Goal: Information Seeking & Learning: Check status

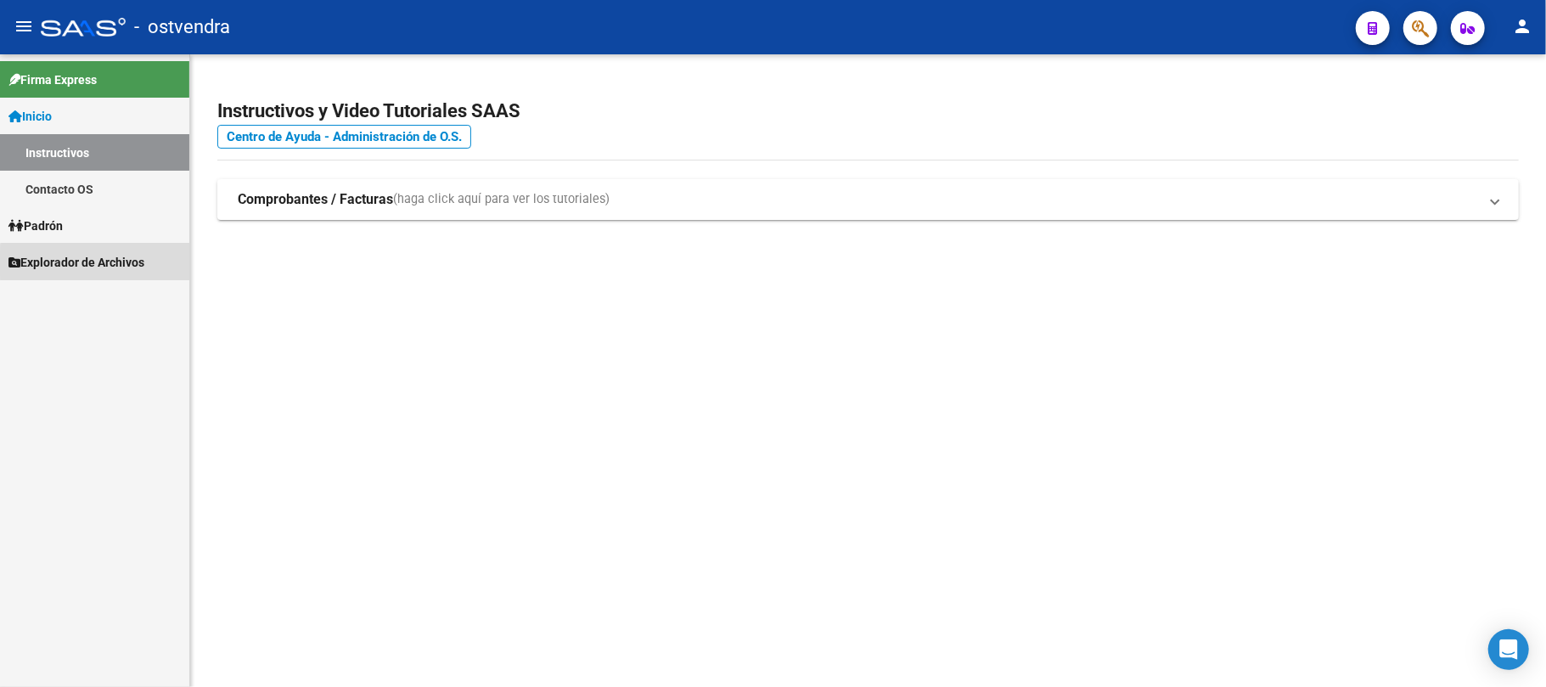
click at [106, 263] on span "Explorador de Archivos" at bounding box center [76, 262] width 136 height 19
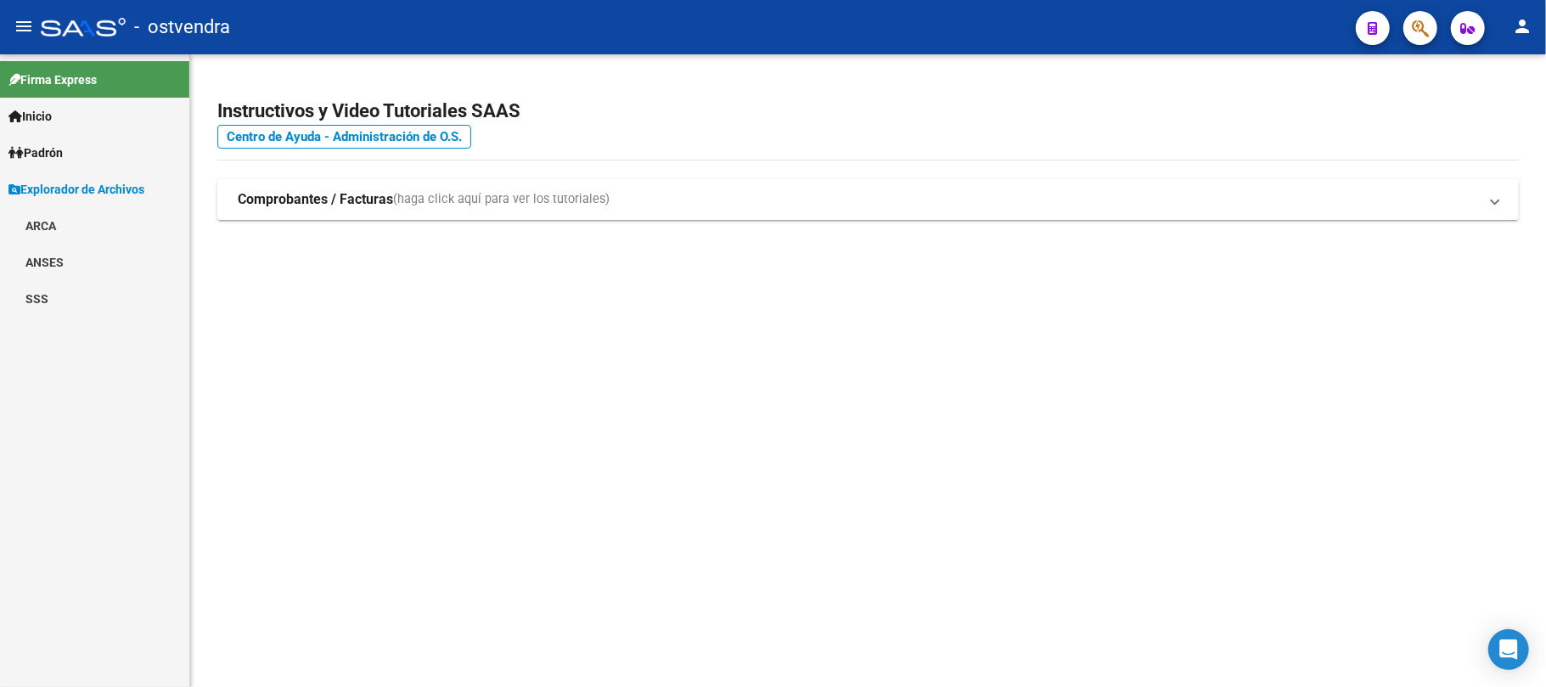
click at [29, 285] on link "SSS" at bounding box center [94, 298] width 189 height 37
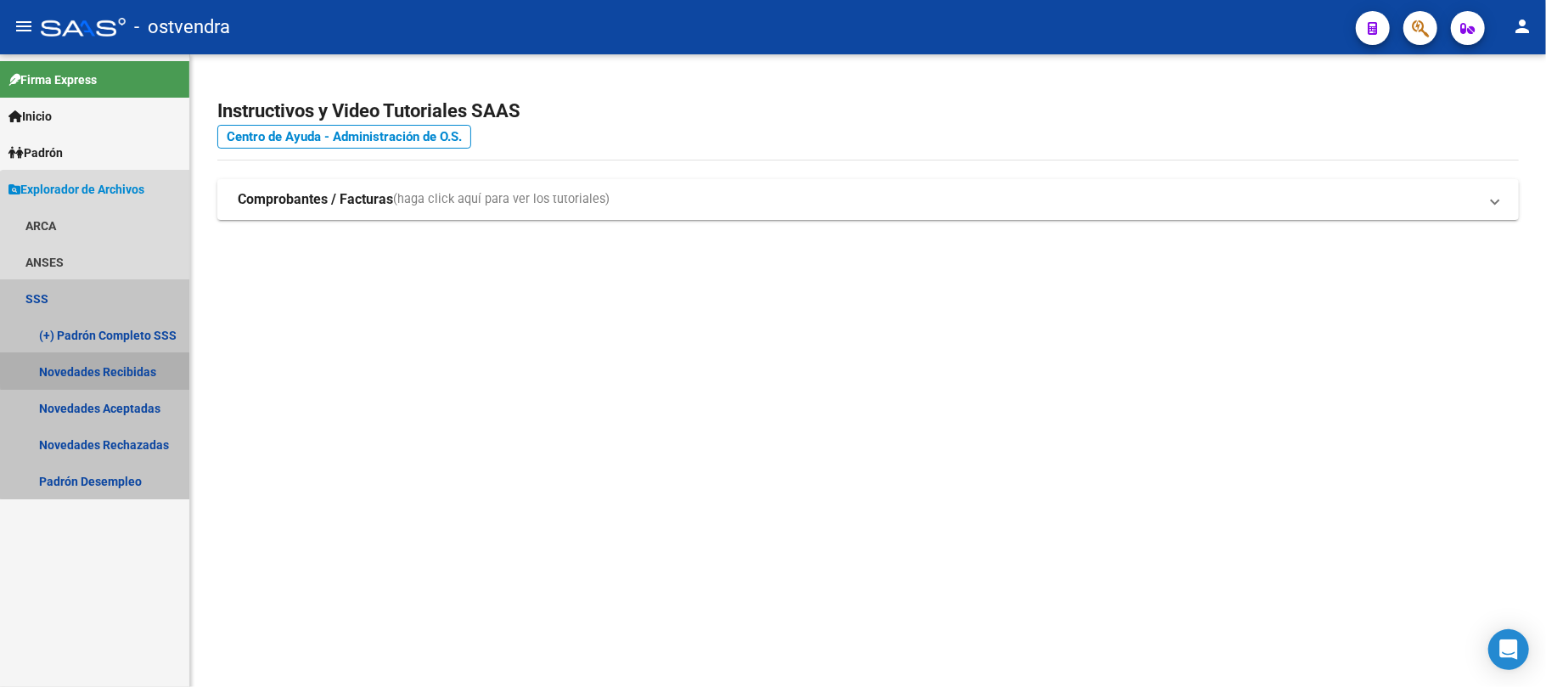
click at [109, 365] on link "Novedades Recibidas" at bounding box center [94, 371] width 189 height 37
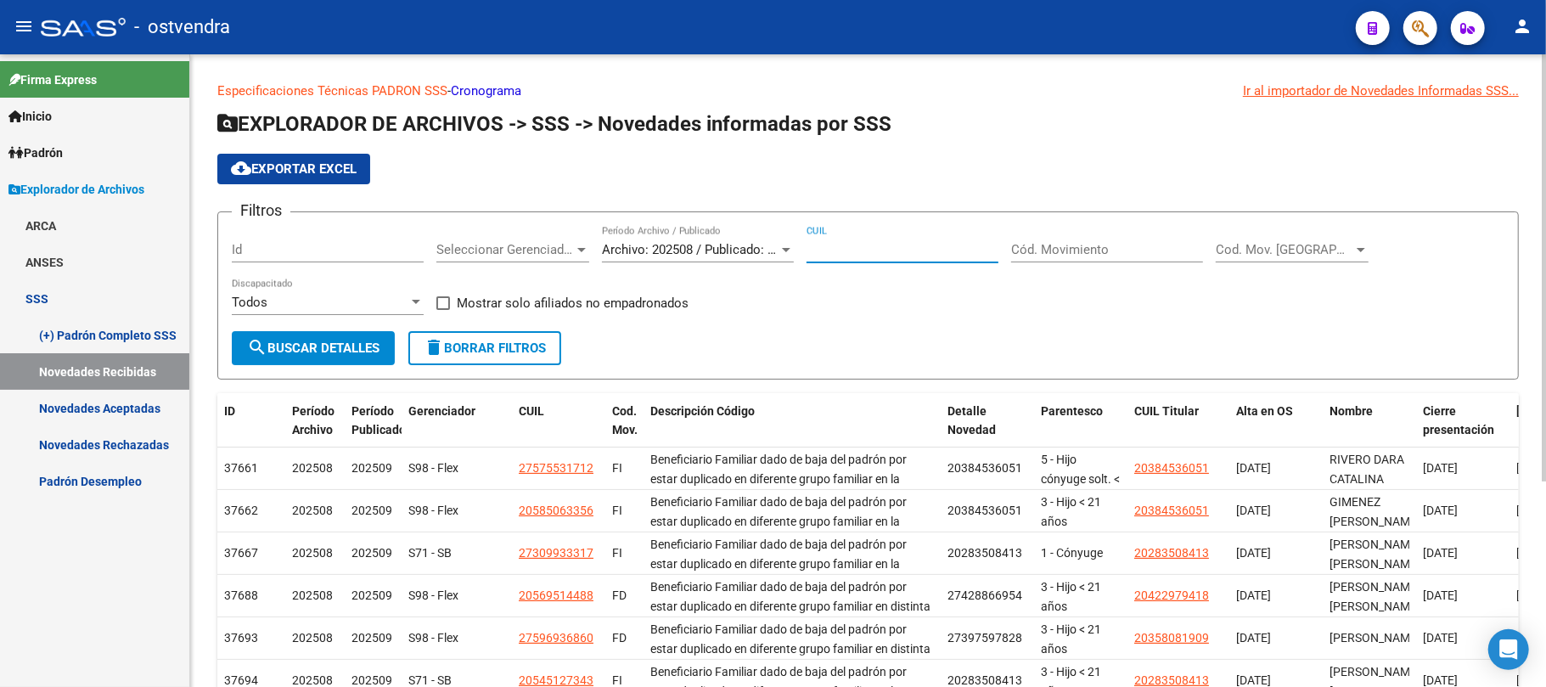
click at [864, 255] on input "CUIL" at bounding box center [903, 249] width 192 height 15
paste input "27-20435347-1"
type input "27-20435347-1"
click at [720, 246] on span "Archivo: 202508 / Publicado: 202509" at bounding box center [705, 249] width 206 height 15
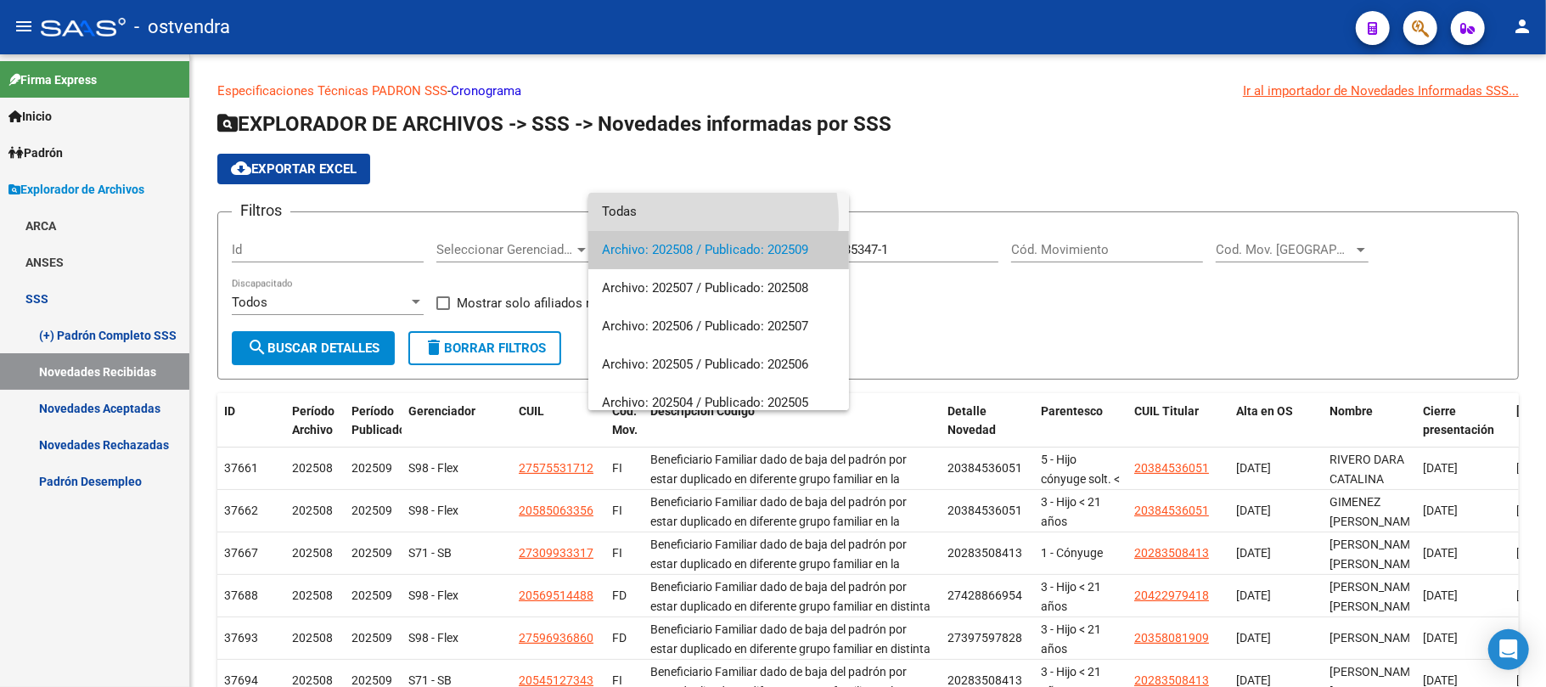
click at [669, 219] on span "Todas" at bounding box center [719, 212] width 234 height 38
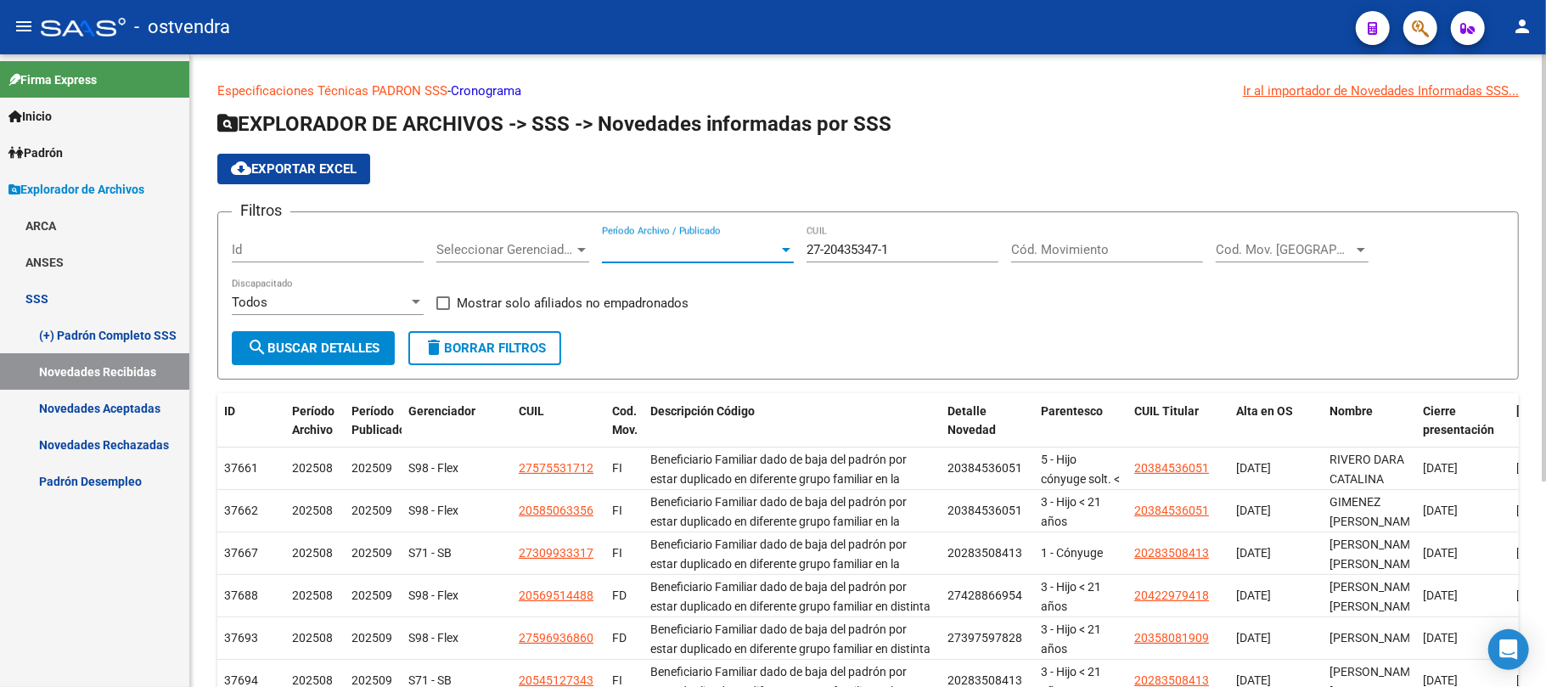
click at [331, 345] on span "search Buscar Detalles" at bounding box center [313, 348] width 132 height 15
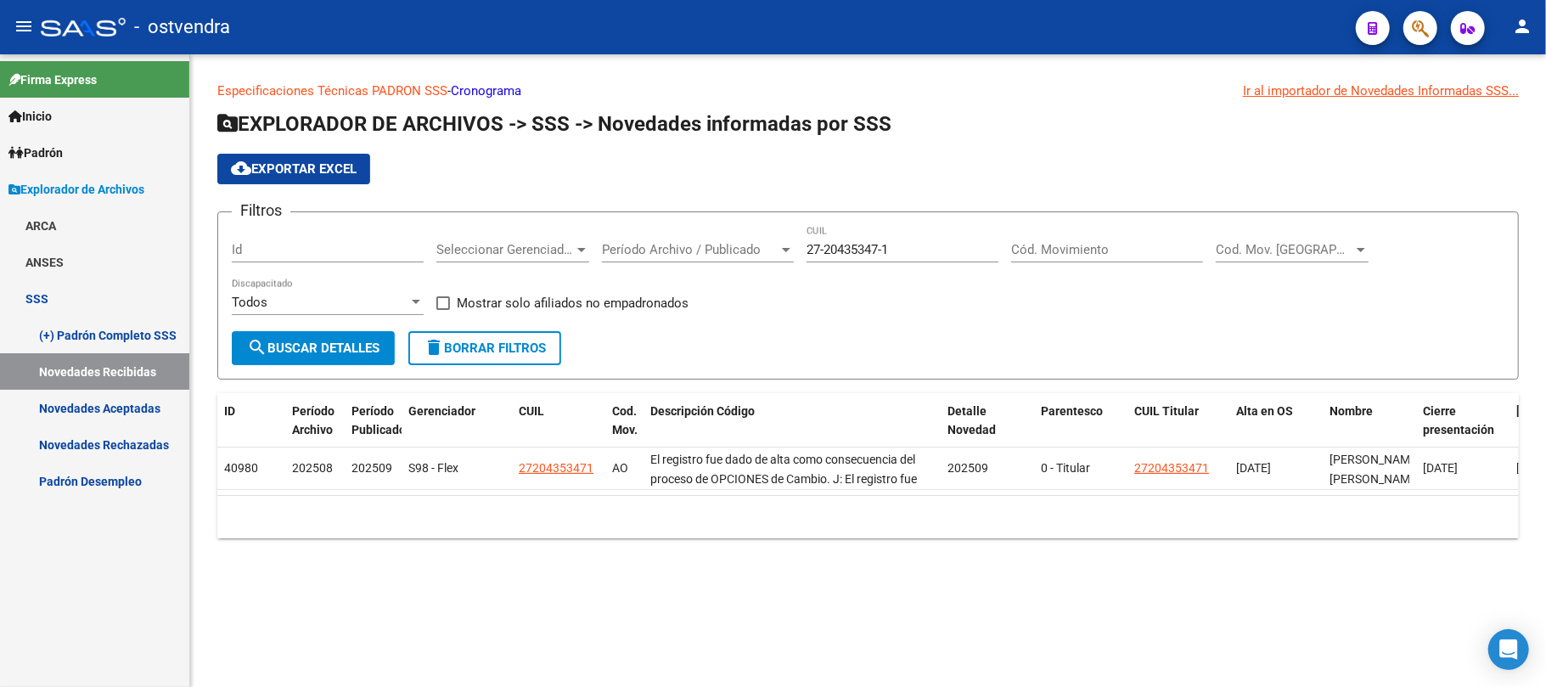
click at [119, 408] on link "Novedades Aceptadas" at bounding box center [94, 408] width 189 height 37
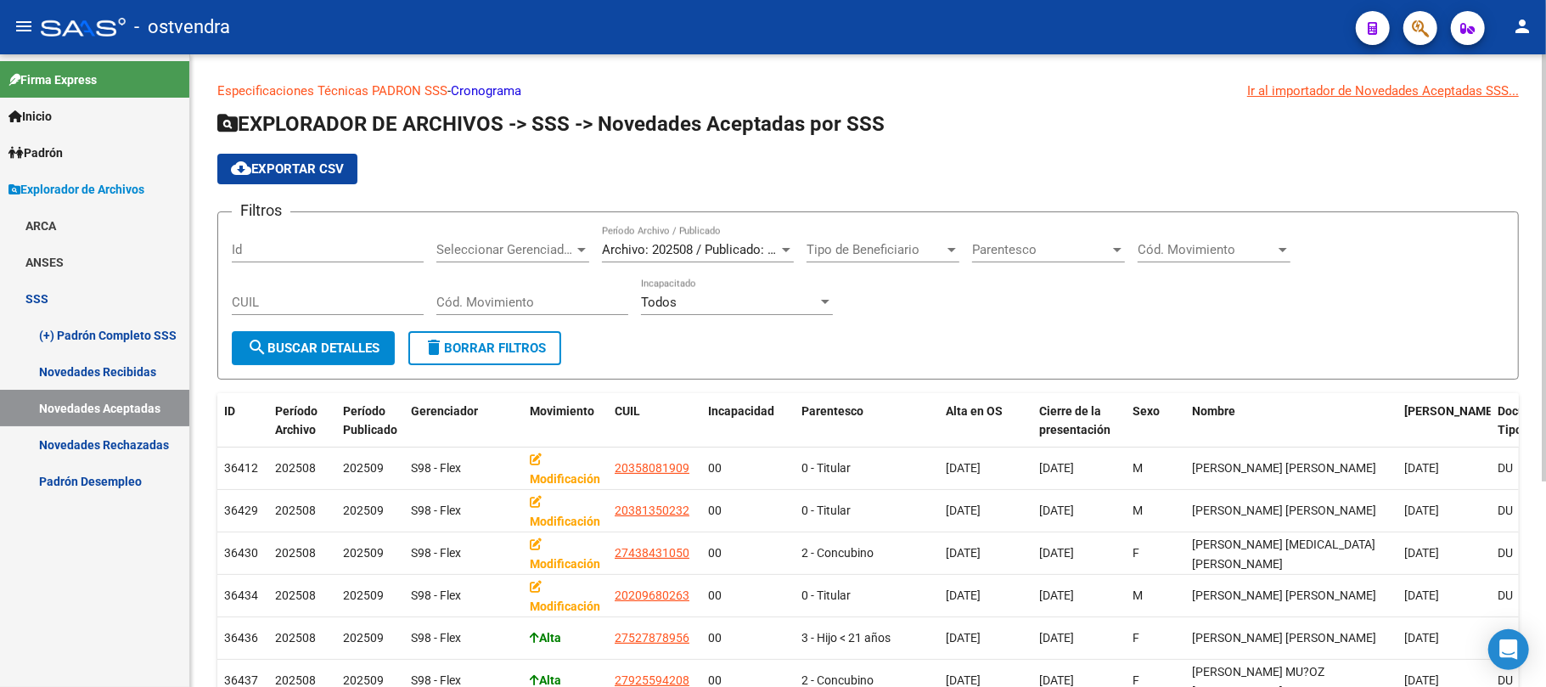
click at [686, 236] on div "Archivo: 202508 / Publicado: 202509 Período Archivo / Publicado" at bounding box center [698, 244] width 192 height 37
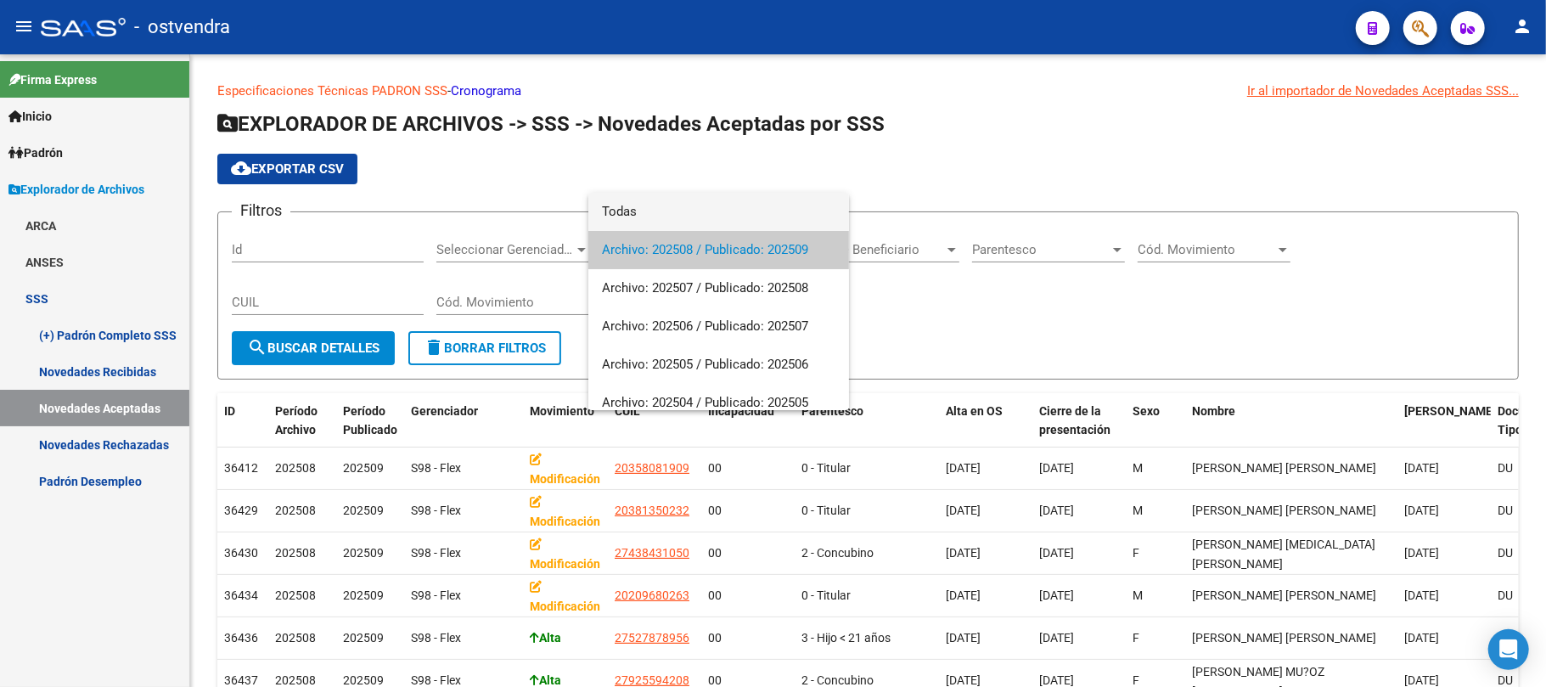
click at [650, 207] on span "Todas" at bounding box center [719, 212] width 234 height 38
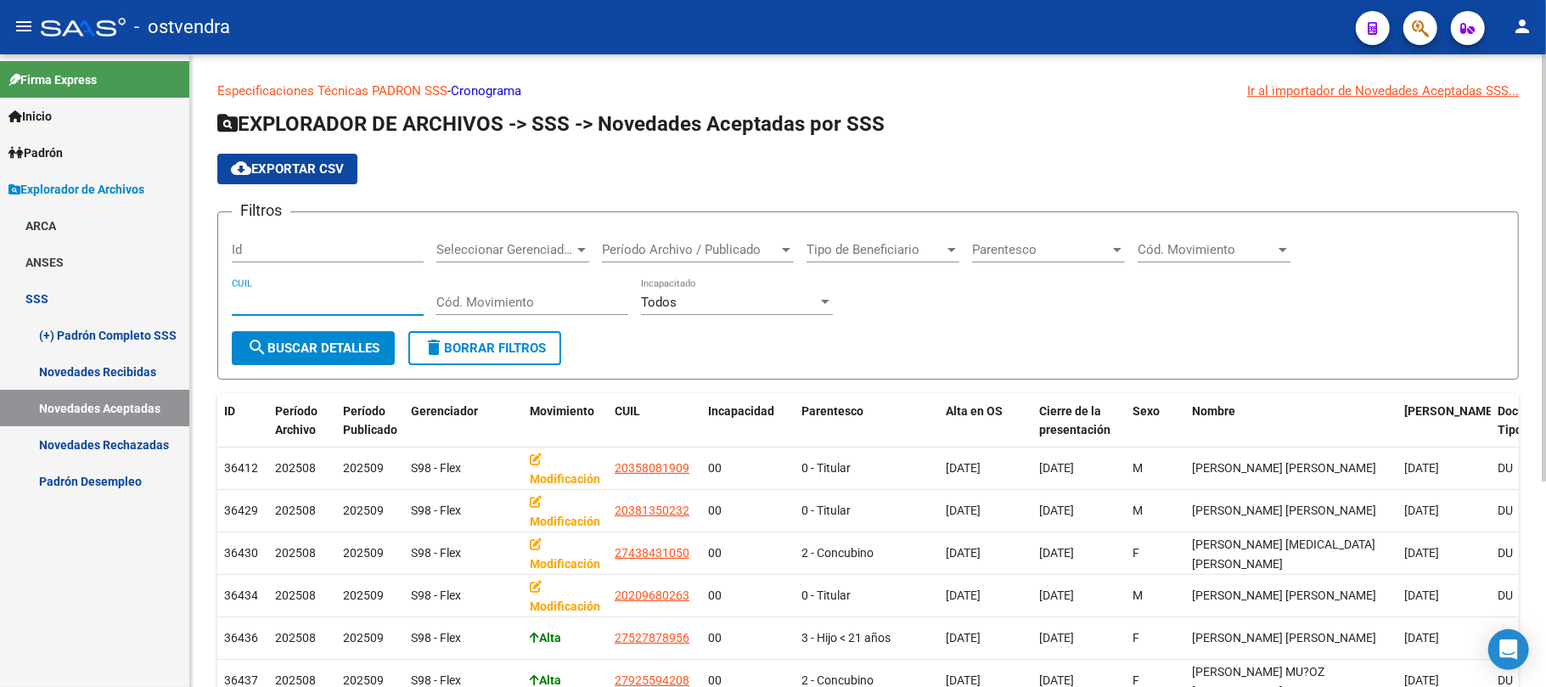
click at [292, 297] on input "CUIL" at bounding box center [328, 302] width 192 height 15
paste input "27-20435347-1"
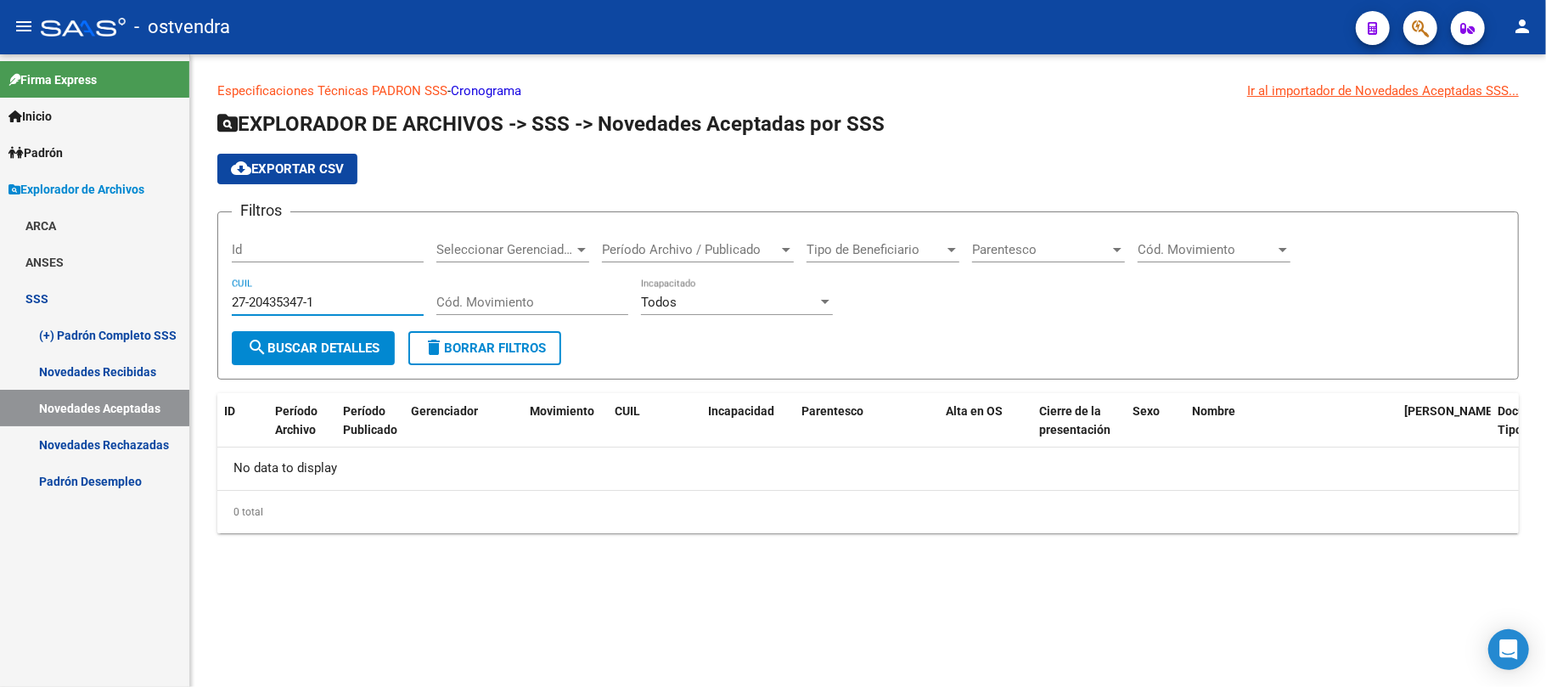
type input "27-20435347-1"
click at [347, 350] on span "search Buscar Detalles" at bounding box center [313, 348] width 132 height 15
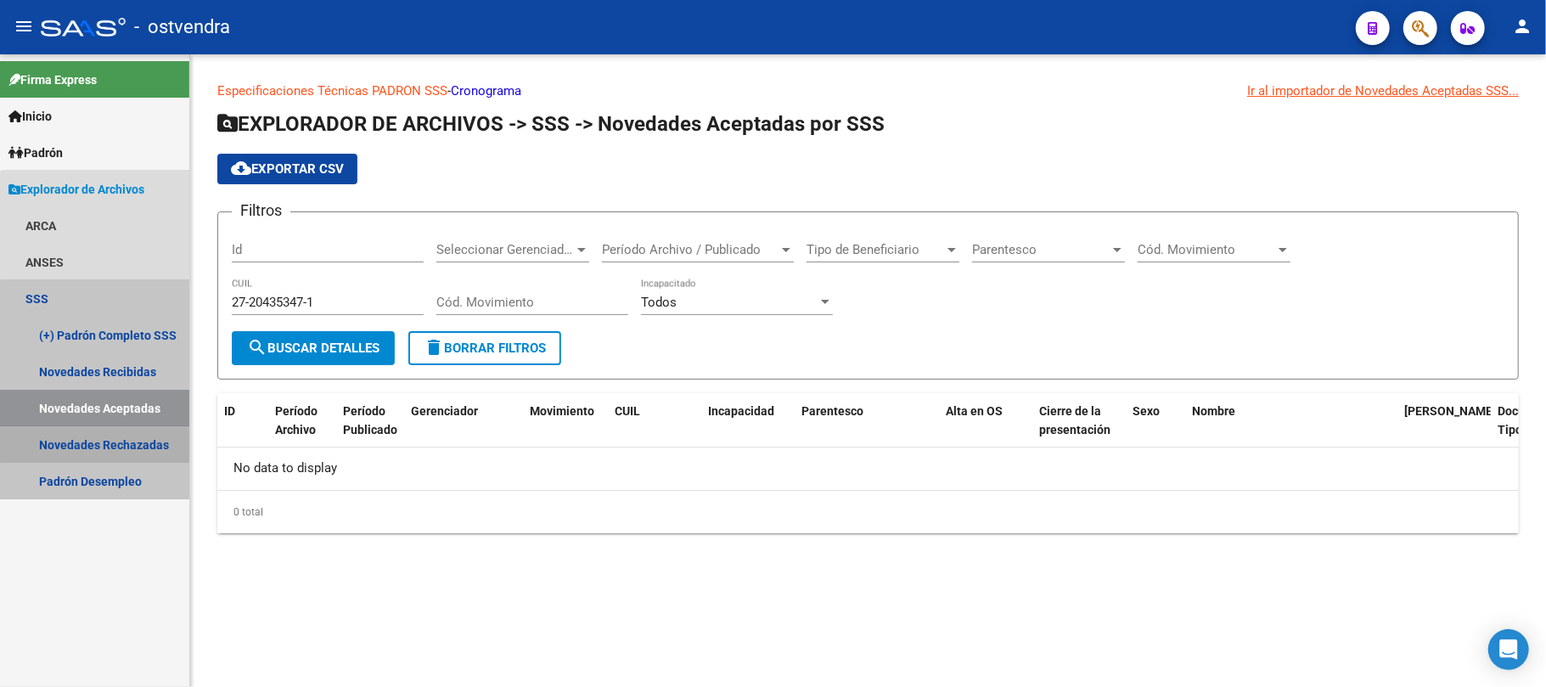
click at [127, 443] on link "Novedades Rechazadas" at bounding box center [94, 444] width 189 height 37
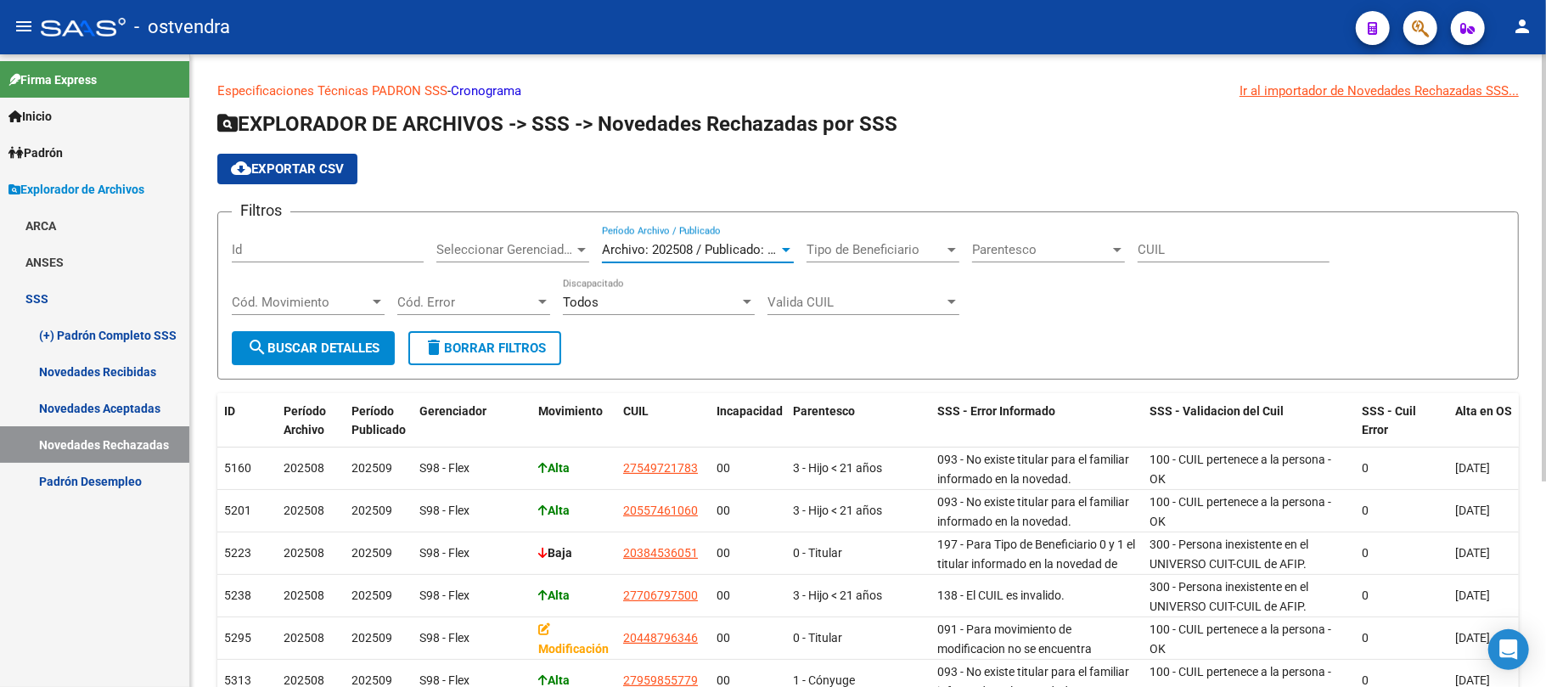
click at [643, 246] on span "Archivo: 202508 / Publicado: 202509" at bounding box center [705, 249] width 206 height 15
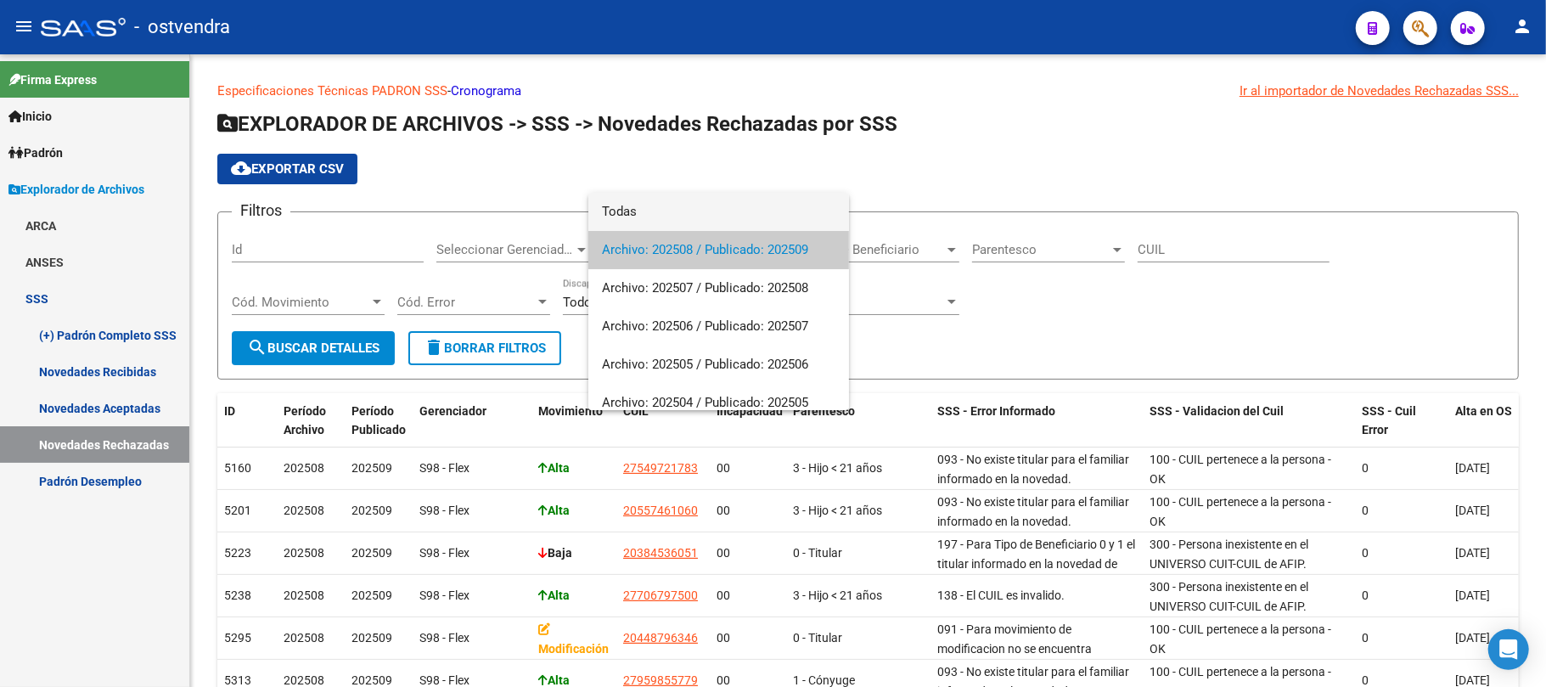
click at [652, 211] on span "Todas" at bounding box center [719, 212] width 234 height 38
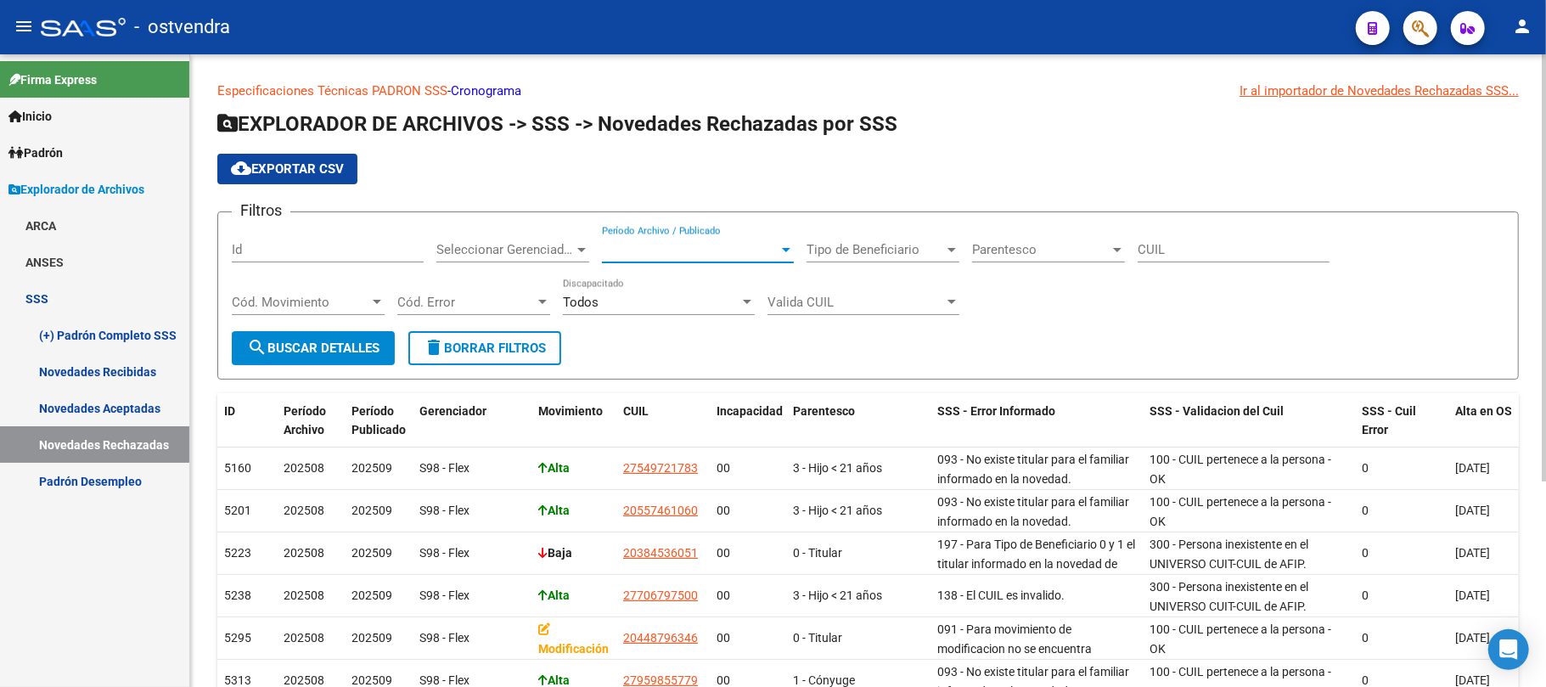
click at [1189, 252] on input "CUIL" at bounding box center [1234, 249] width 192 height 15
paste input "27-20435347-1"
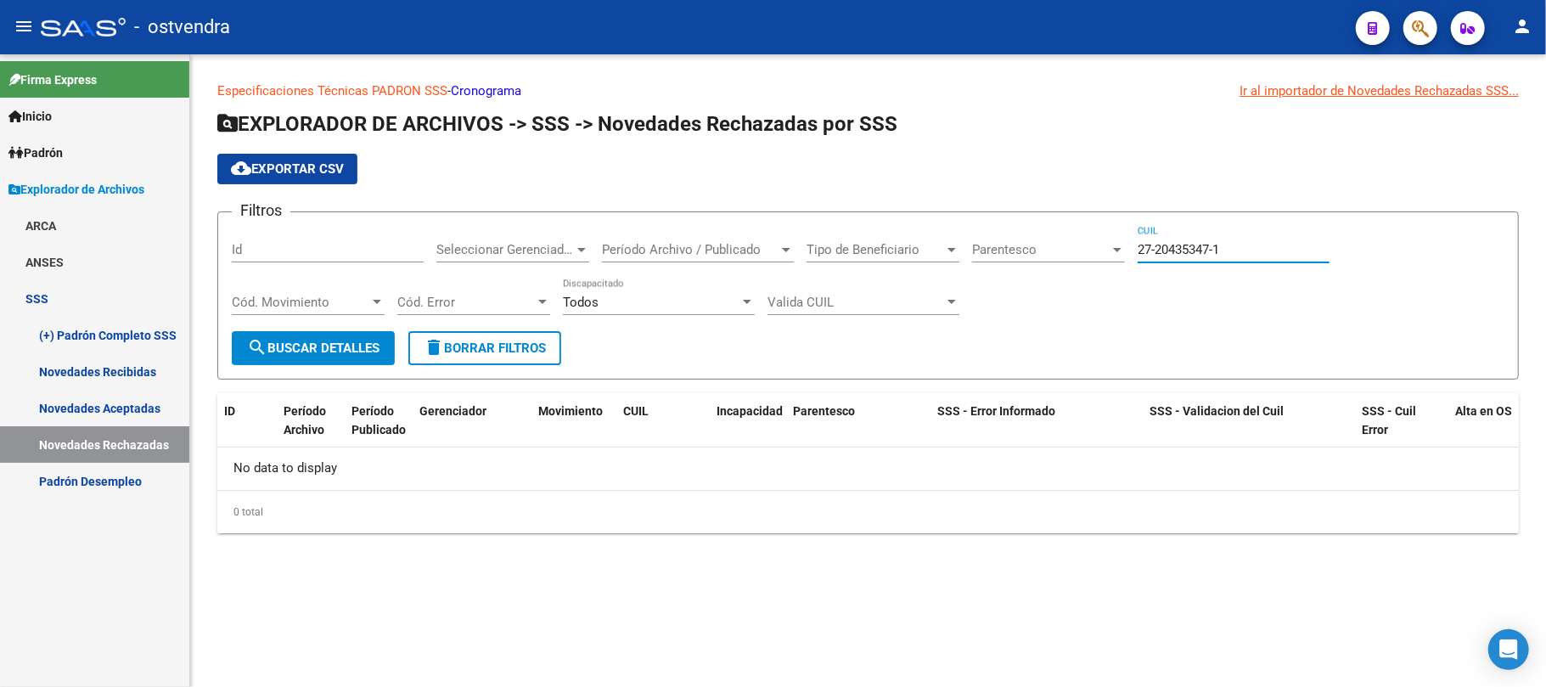
type input "27-20435347-1"
click at [357, 353] on span "search Buscar Detalles" at bounding box center [313, 348] width 132 height 15
